Goal: Transaction & Acquisition: Purchase product/service

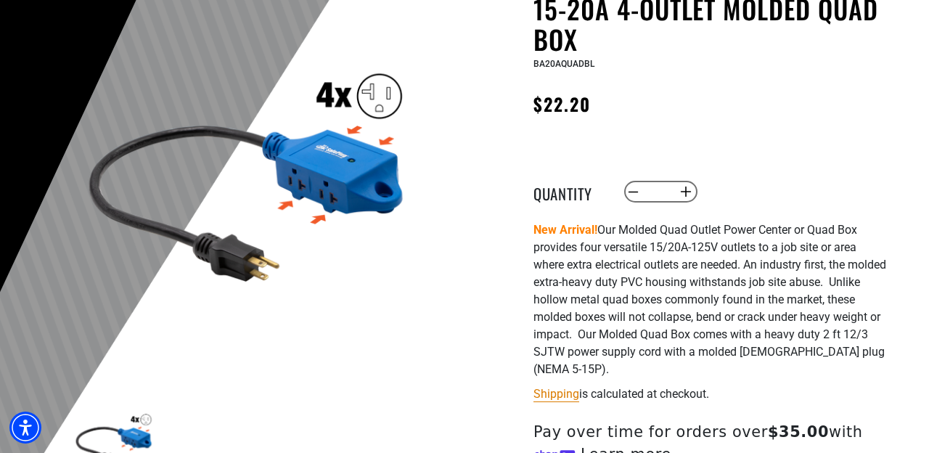
scroll to position [163, 0]
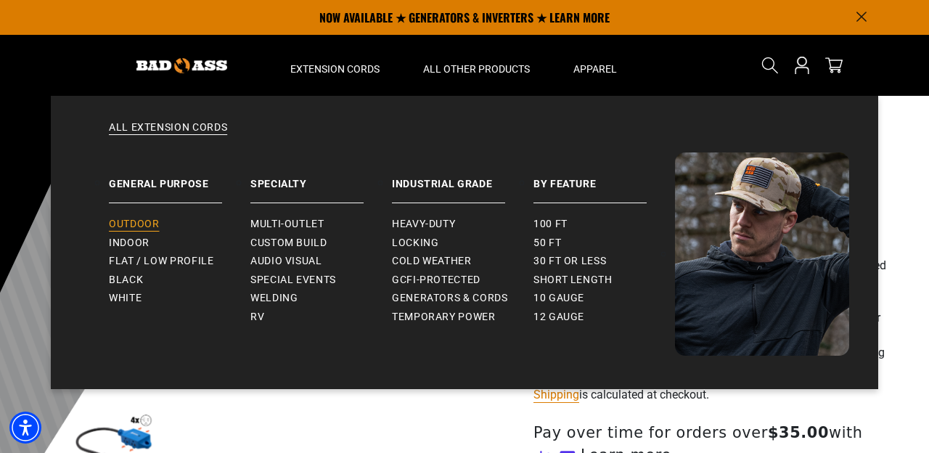
click at [130, 222] on span "Outdoor" at bounding box center [134, 224] width 50 height 13
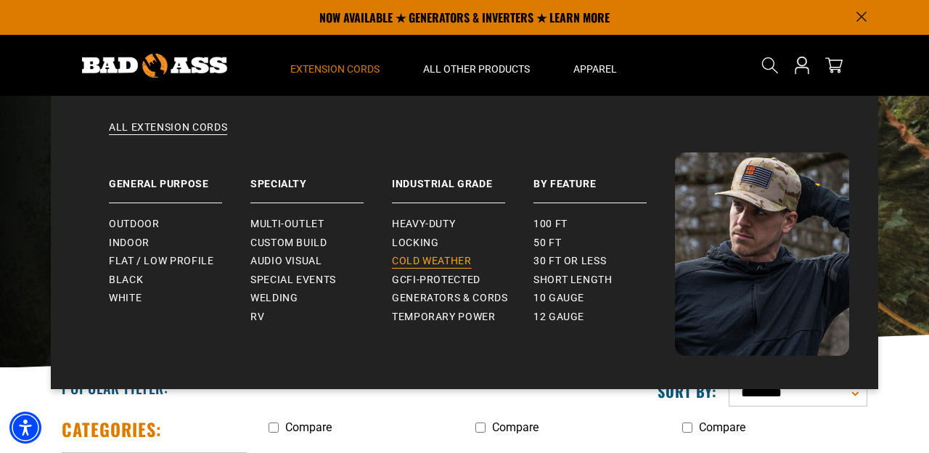
click at [430, 261] on span "Cold Weather" at bounding box center [432, 261] width 80 height 13
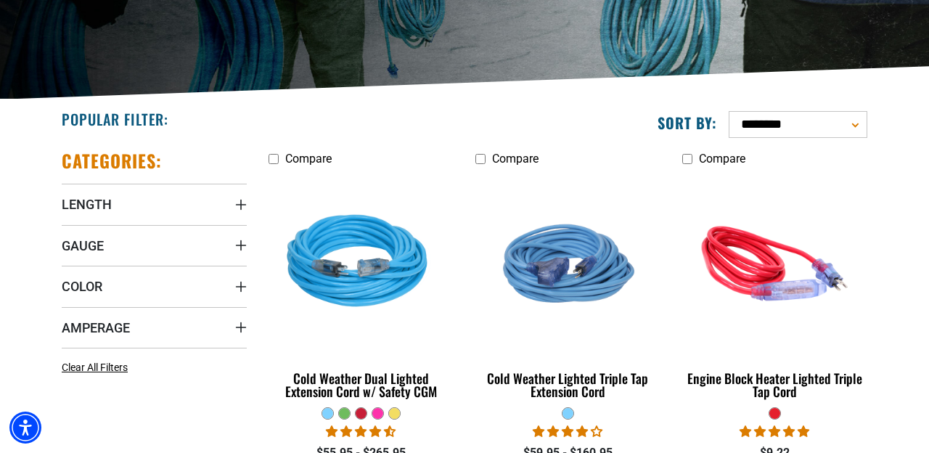
scroll to position [363, 0]
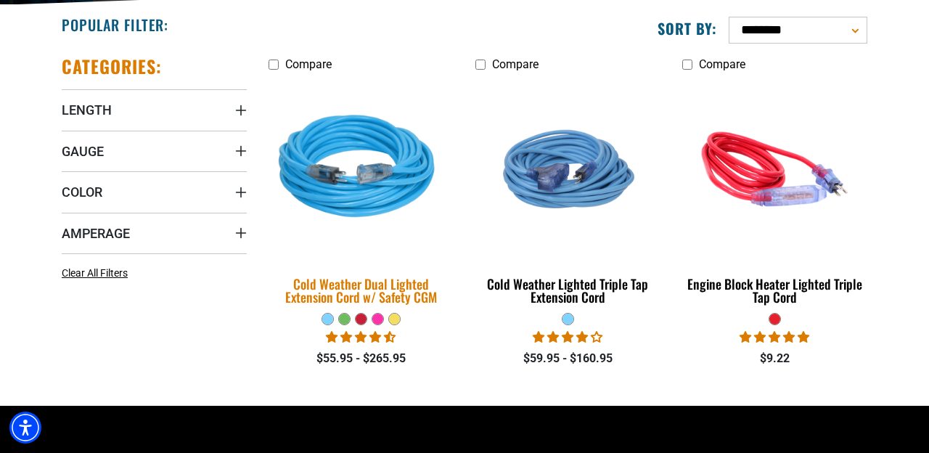
click at [347, 290] on div "Cold Weather Dual Lighted Extension Cord w/ Safety CGM" at bounding box center [361, 290] width 185 height 26
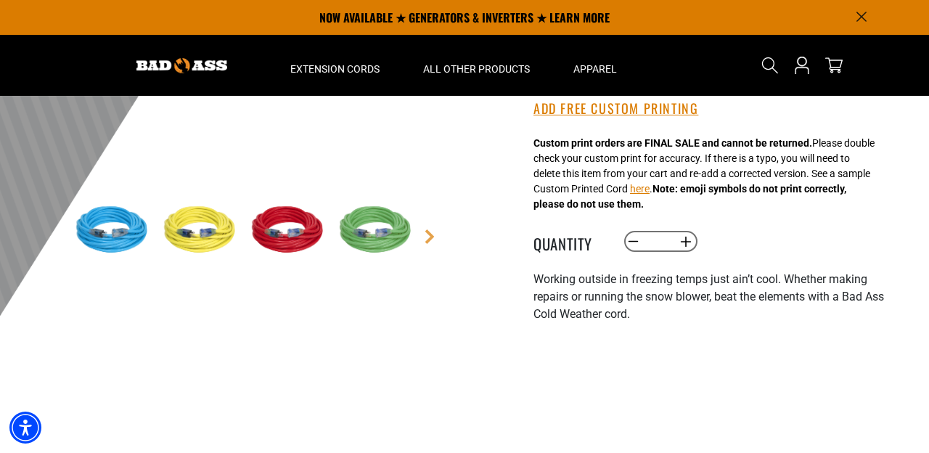
scroll to position [340, 0]
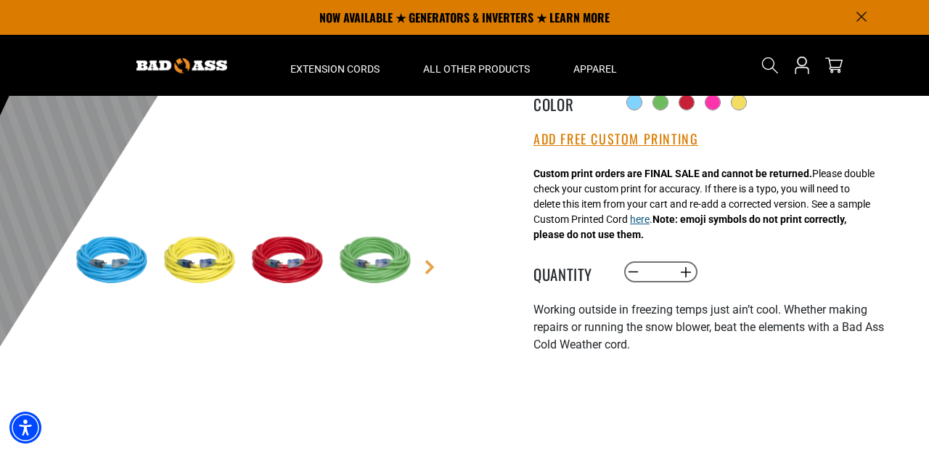
click at [650, 227] on button "here" at bounding box center [640, 219] width 20 height 15
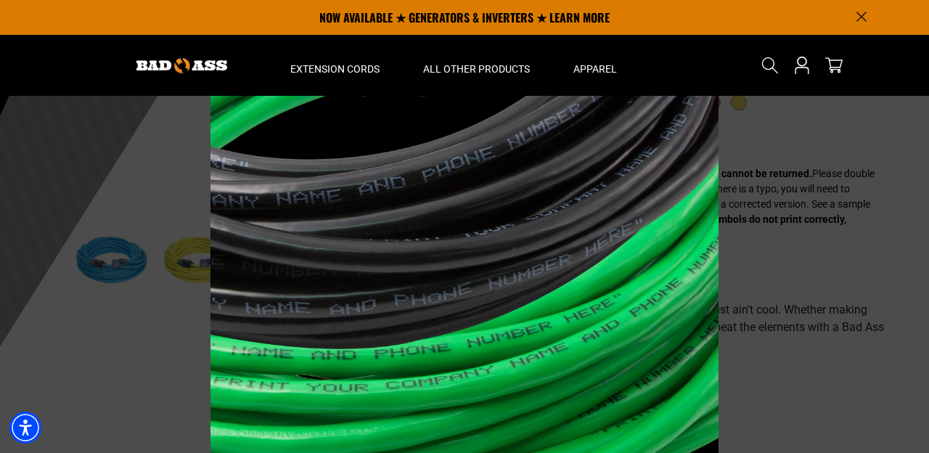
click at [860, 14] on icon "Announcement" at bounding box center [862, 17] width 10 height 10
